Goal: Task Accomplishment & Management: Manage account settings

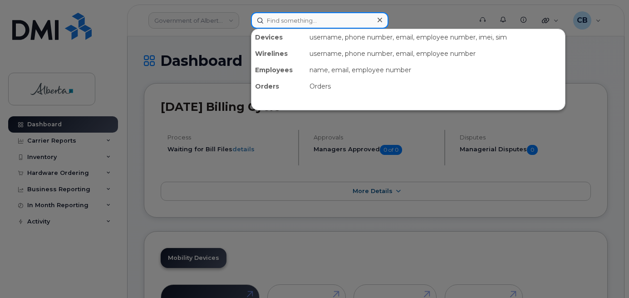
click at [279, 20] on input at bounding box center [320, 20] width 138 height 16
paste input "5873858607"
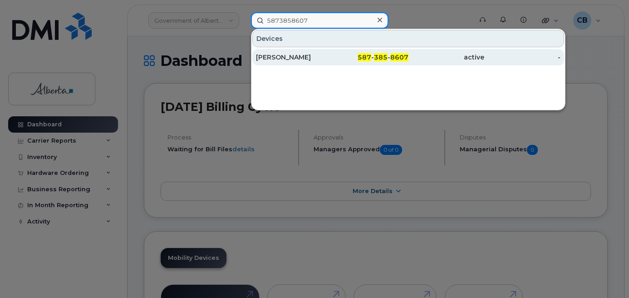
type input "5873858607"
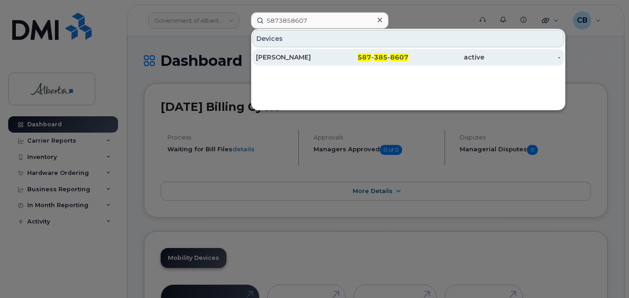
click at [276, 54] on div "[PERSON_NAME]" at bounding box center [294, 57] width 76 height 9
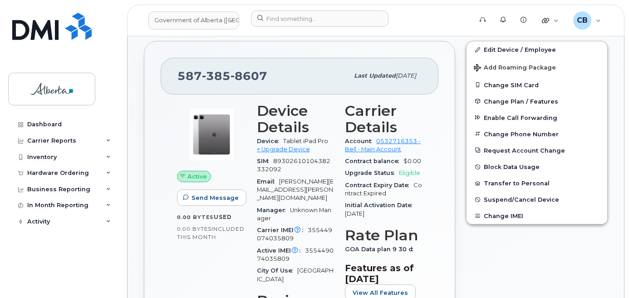
scroll to position [346, 0]
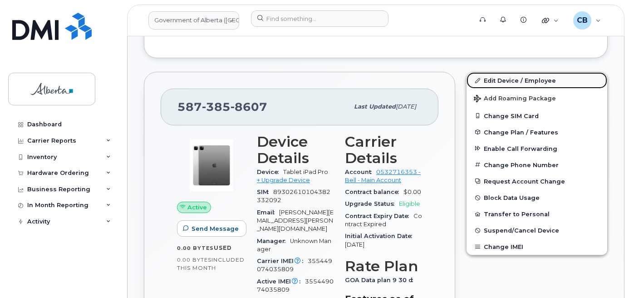
click at [489, 72] on link "Edit Device / Employee" at bounding box center [537, 80] width 141 height 16
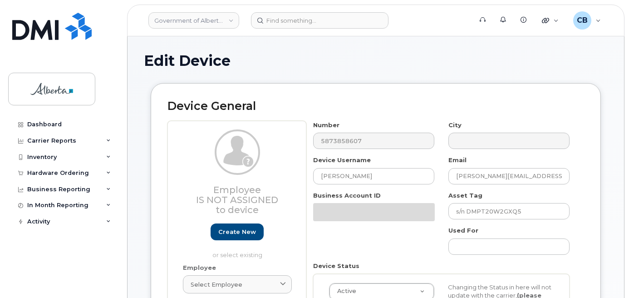
select select "4749738"
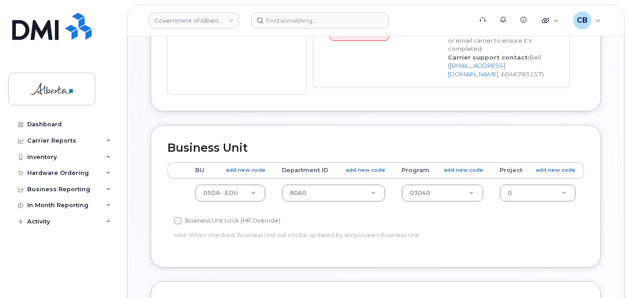
scroll to position [281, 0]
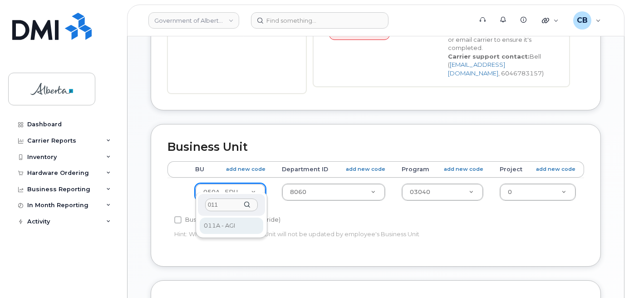
type input "011"
select select "4120336"
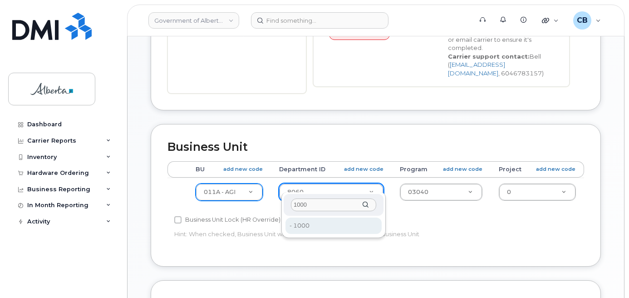
type input "1000"
type input "4751942"
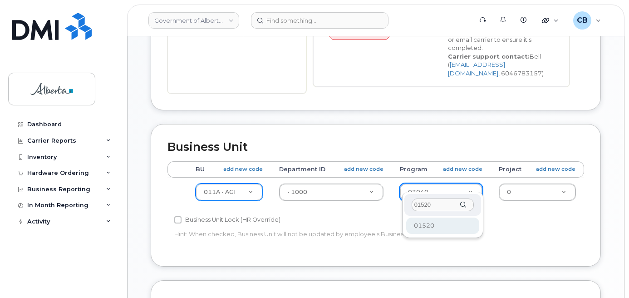
type input "01520"
type input "4753229"
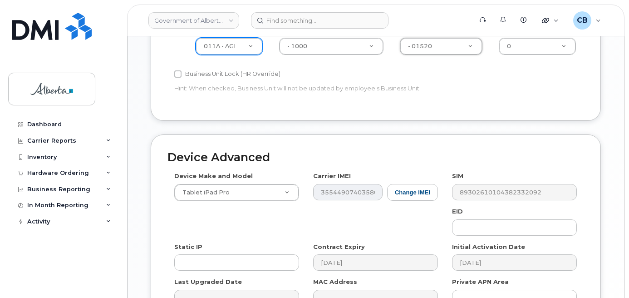
scroll to position [435, 0]
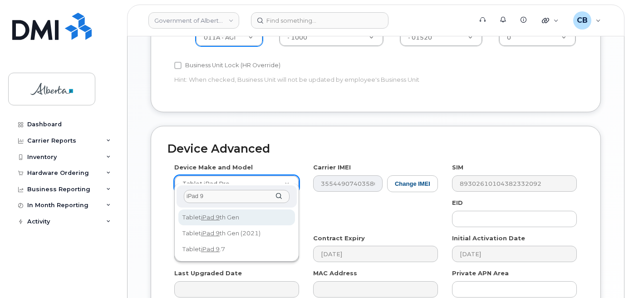
type input "iPad 9"
select select "2641"
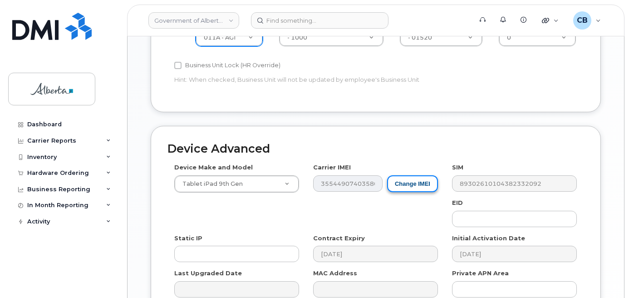
click at [409, 175] on button "Change IMEI" at bounding box center [412, 183] width 51 height 17
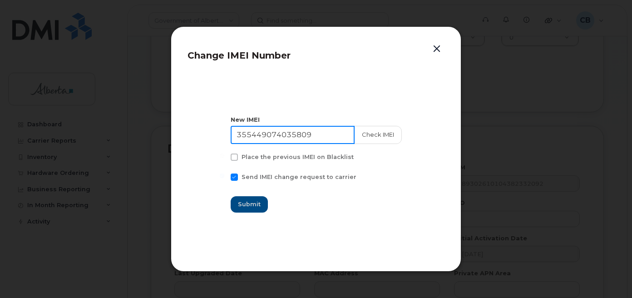
click at [293, 137] on input "355449074035809" at bounding box center [293, 135] width 124 height 18
paste input "1036272465294"
type input "351036272465294"
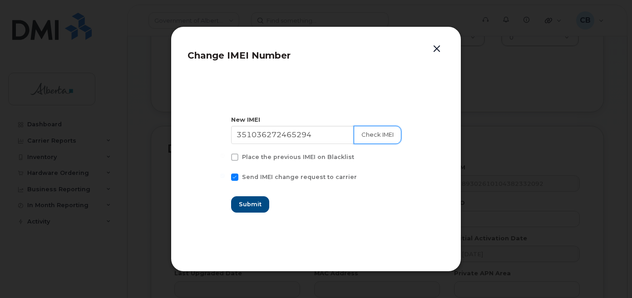
click at [372, 135] on button "Check IMEI" at bounding box center [378, 135] width 48 height 18
click at [244, 204] on span "Submit" at bounding box center [249, 204] width 23 height 9
type input "351036272465294"
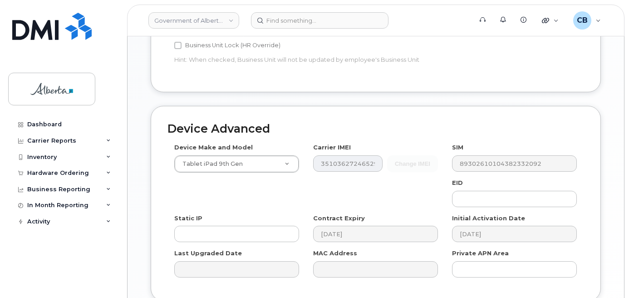
scroll to position [526, 0]
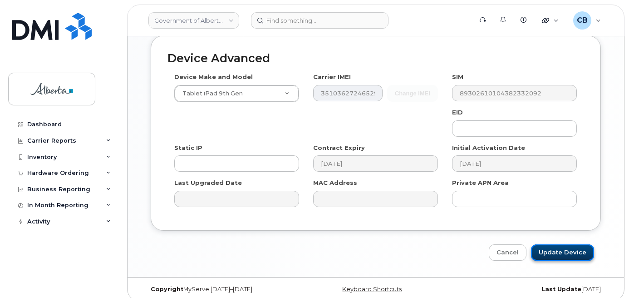
click at [554, 244] on input "Update Device" at bounding box center [562, 252] width 63 height 17
type input "Saving..."
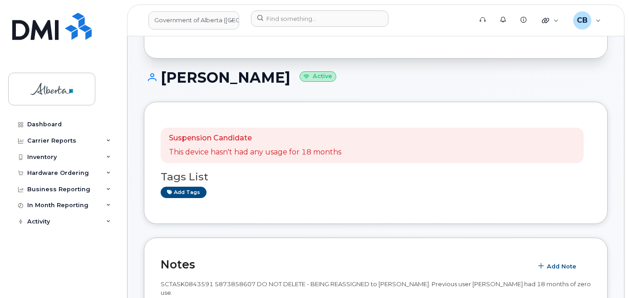
scroll to position [104, 0]
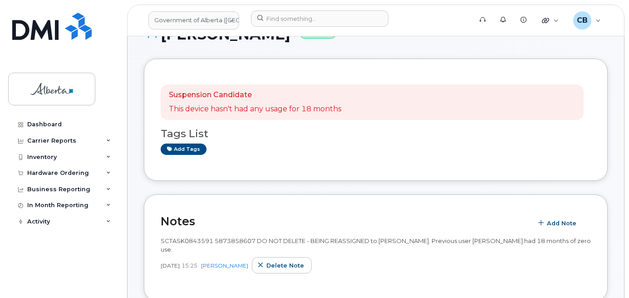
click at [171, 133] on h3 "Tags List" at bounding box center [376, 133] width 431 height 11
click at [178, 148] on link "Add tags" at bounding box center [184, 149] width 46 height 11
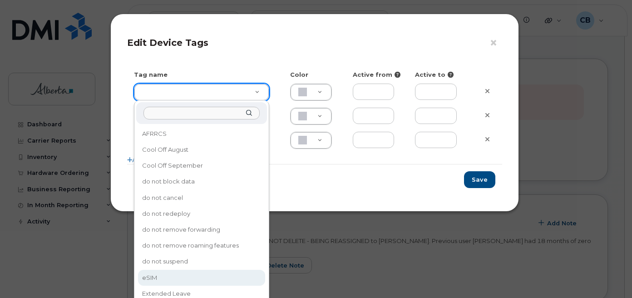
type input "eSIM"
type input "D6CDC1"
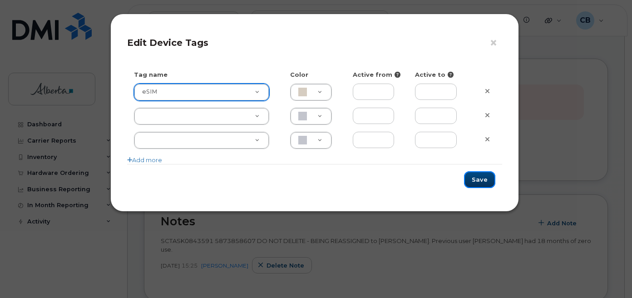
click at [478, 173] on button "Save" at bounding box center [479, 179] width 31 height 17
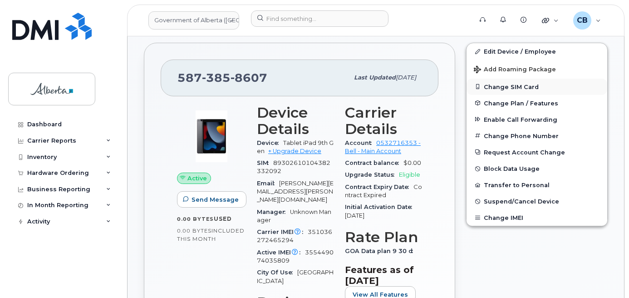
scroll to position [330, 0]
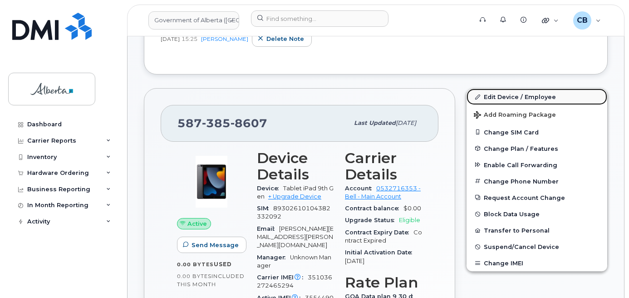
click at [511, 89] on link "Edit Device / Employee" at bounding box center [537, 97] width 141 height 16
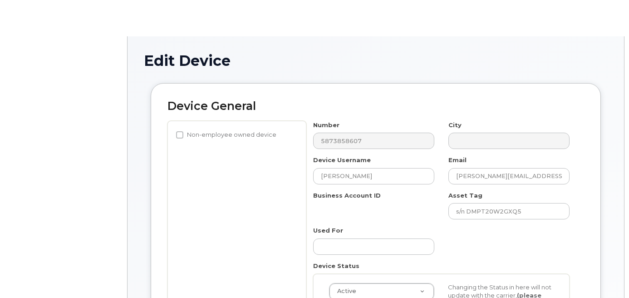
select select "4120336"
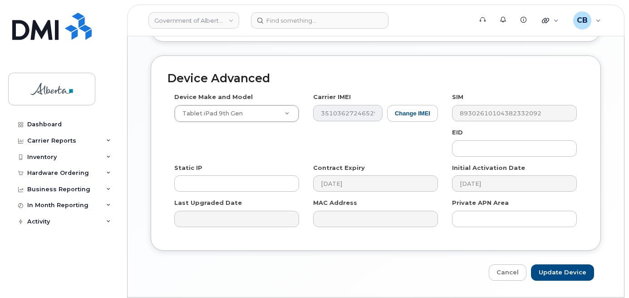
scroll to position [512, 0]
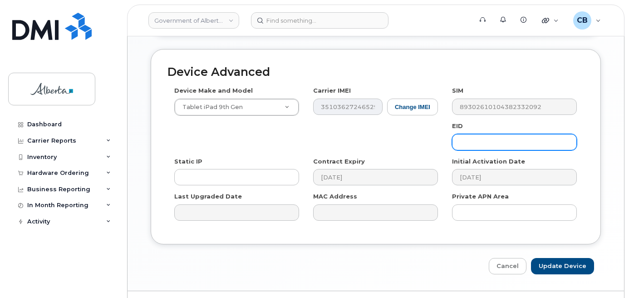
click at [486, 138] on input "text" at bounding box center [514, 142] width 125 height 16
paste input "89049032007008882600098257579412"
type input "89049032007008882600098257579412"
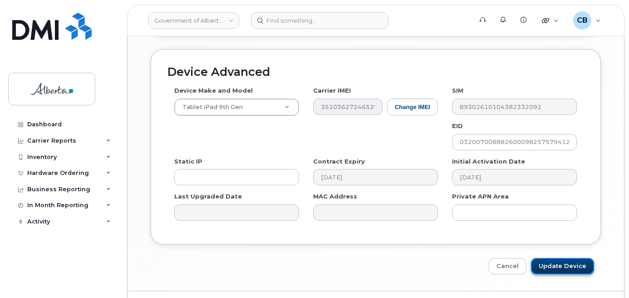
scroll to position [0, 0]
click at [554, 258] on input "Update Device" at bounding box center [562, 266] width 63 height 17
type input "Saving..."
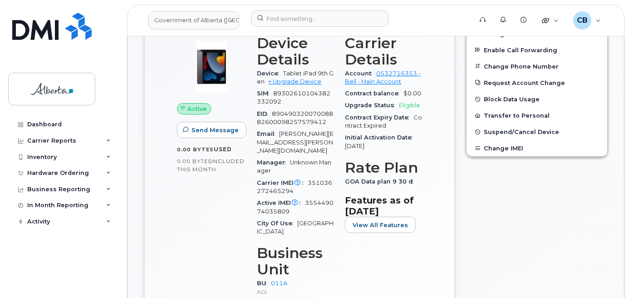
scroll to position [445, 0]
